Goal: Task Accomplishment & Management: Manage account settings

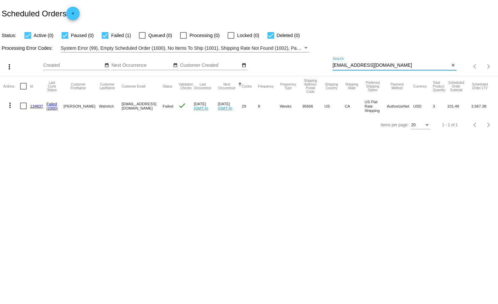
type input "[EMAIL_ADDRESS][DOMAIN_NAME]"
click at [11, 104] on mat-icon "more_vert" at bounding box center [10, 105] width 8 height 8
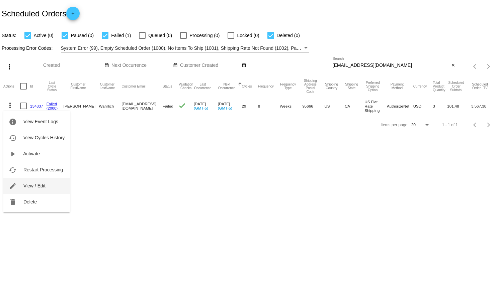
click at [41, 185] on span "View / Edit" at bounding box center [34, 185] width 22 height 5
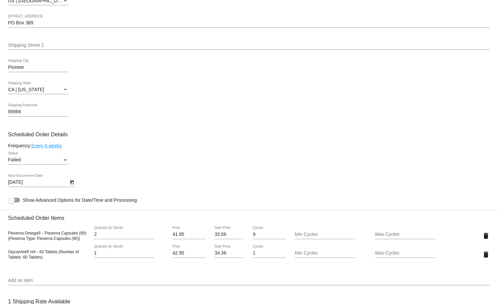
scroll to position [271, 0]
click at [65, 161] on div "Status" at bounding box center [65, 159] width 6 height 5
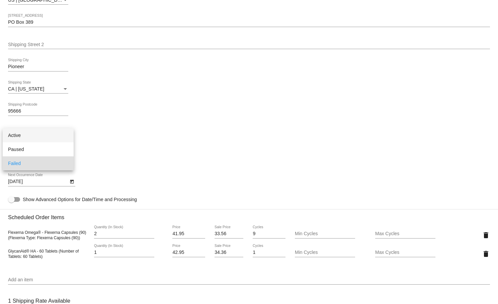
click at [20, 135] on span "Active" at bounding box center [38, 135] width 60 height 14
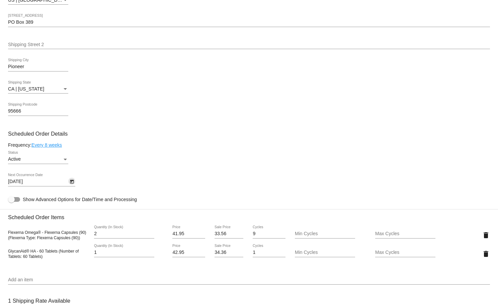
click at [74, 186] on icon "Open calendar" at bounding box center [72, 182] width 5 height 8
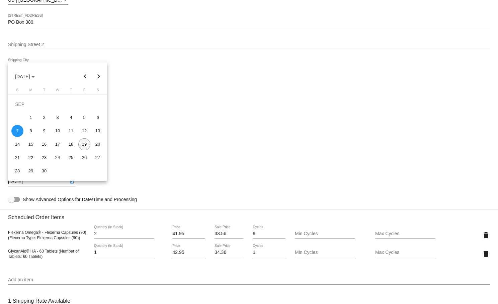
click at [83, 146] on div "19" at bounding box center [84, 145] width 12 height 12
type input "9/19/2025"
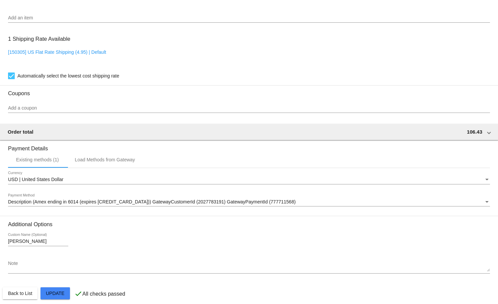
scroll to position [546, 0]
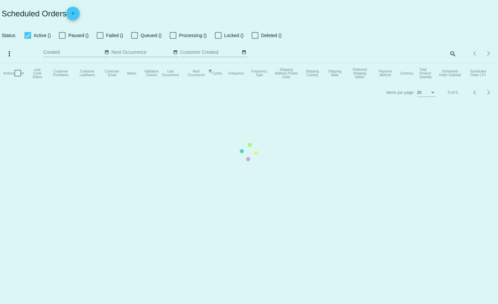
checkbox input "true"
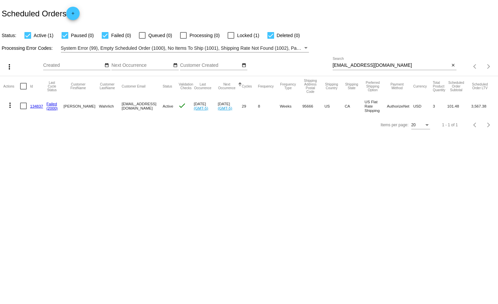
click at [10, 106] on mat-icon "more_vert" at bounding box center [10, 105] width 8 height 8
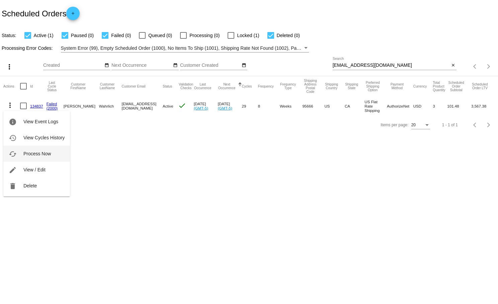
click at [44, 155] on span "Process Now" at bounding box center [36, 153] width 27 height 5
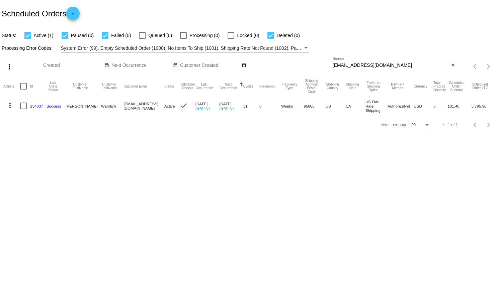
click at [9, 104] on mat-icon "more_vert" at bounding box center [10, 105] width 8 height 8
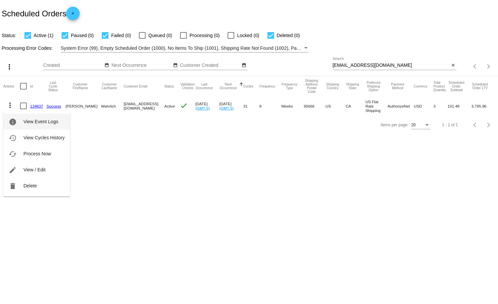
click at [53, 121] on span "View Event Logs" at bounding box center [40, 121] width 35 height 5
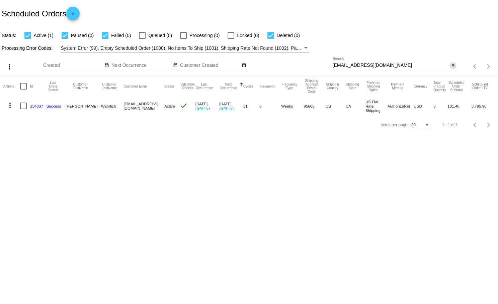
click at [453, 66] on mat-icon "close" at bounding box center [453, 65] width 5 height 5
click at [453, 66] on mat-icon "search" at bounding box center [452, 67] width 8 height 10
click at [450, 66] on input "Search" at bounding box center [395, 65] width 124 height 5
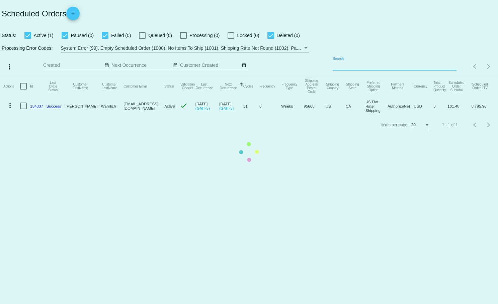
paste input "[EMAIL_ADDRESS][DOMAIN_NAME]"
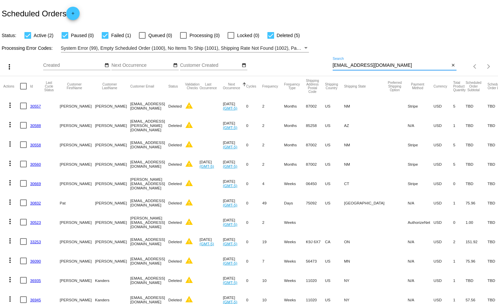
type input "[EMAIL_ADDRESS][DOMAIN_NAME]"
click at [105, 32] on div at bounding box center [105, 35] width 7 height 7
click at [105, 39] on input "Failed (1)" at bounding box center [105, 39] width 0 height 0
checkbox input "false"
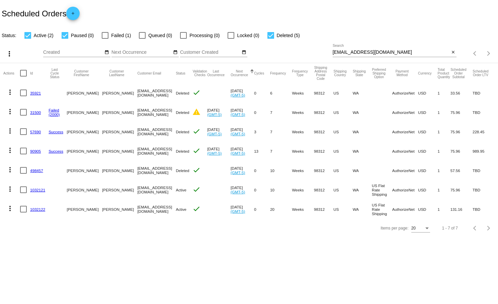
click at [62, 36] on div at bounding box center [65, 35] width 7 height 7
click at [65, 39] on input "Paused (0)" at bounding box center [65, 39] width 0 height 0
checkbox input "false"
click at [269, 63] on mat-table "Actions Id Last Cycle Status Customer FirstName Customer LastName Customer Emai…" at bounding box center [249, 141] width 498 height 156
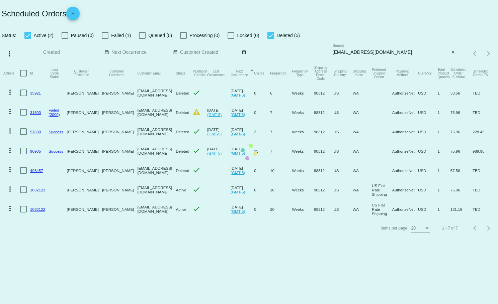
click at [267, 63] on mat-table "Actions Id Last Cycle Status Customer FirstName Customer LastName Customer Emai…" at bounding box center [249, 141] width 498 height 156
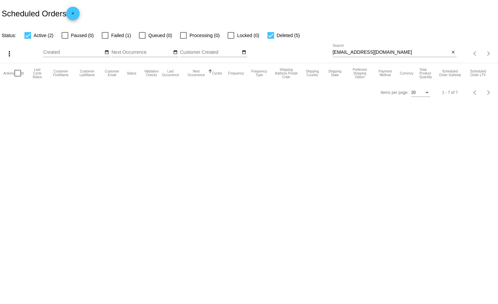
click at [268, 35] on div at bounding box center [270, 35] width 7 height 7
click at [270, 39] on input "Deleted (5)" at bounding box center [270, 39] width 0 height 0
checkbox input "false"
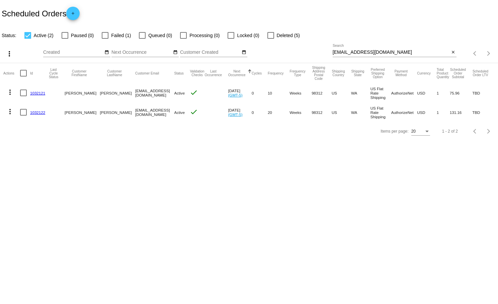
click at [10, 90] on mat-icon "more_vert" at bounding box center [10, 92] width 8 height 8
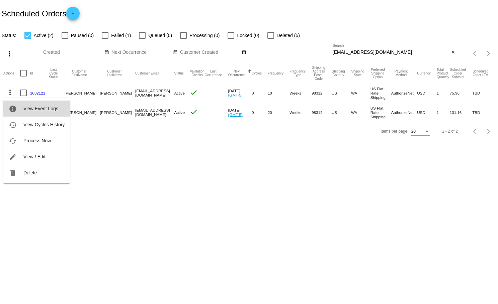
click at [40, 107] on span "View Event Logs" at bounding box center [40, 108] width 35 height 5
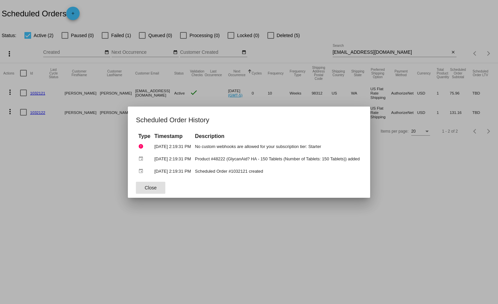
click at [145, 192] on button "Close" at bounding box center [150, 188] width 29 height 12
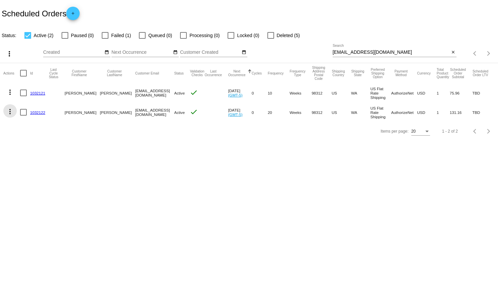
click at [12, 111] on mat-icon "more_vert" at bounding box center [10, 112] width 8 height 8
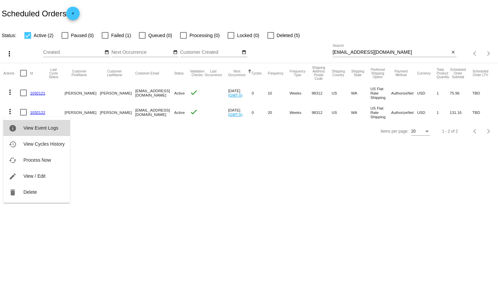
click at [30, 128] on span "View Event Logs" at bounding box center [40, 127] width 35 height 5
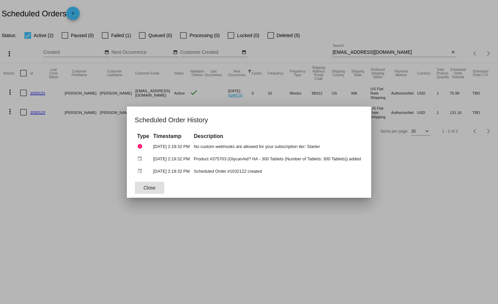
click at [75, 144] on div at bounding box center [249, 152] width 498 height 304
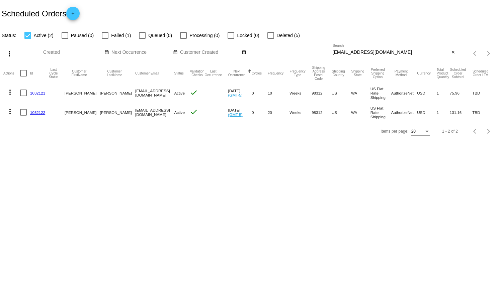
click at [10, 113] on mat-icon "more_vert" at bounding box center [10, 112] width 8 height 8
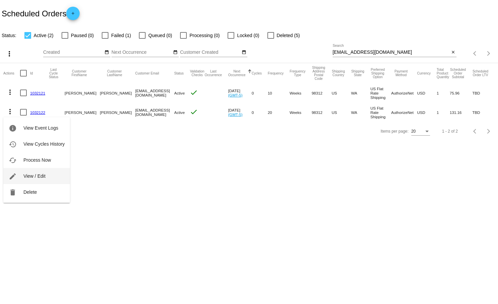
click at [31, 174] on span "View / Edit" at bounding box center [34, 176] width 22 height 5
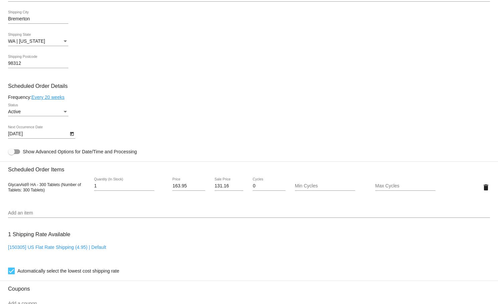
scroll to position [130, 0]
